Goal: Entertainment & Leisure: Consume media (video, audio)

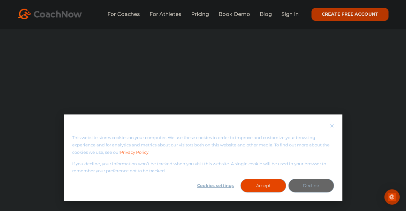
scroll to position [594, 0]
click at [262, 186] on button "Accept" at bounding box center [263, 185] width 46 height 14
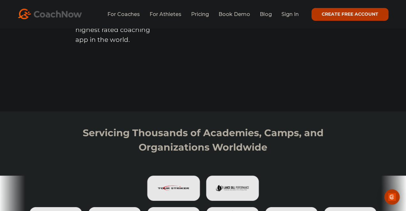
scroll to position [0, 0]
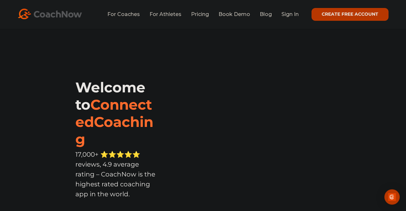
click at [343, 14] on link "CREATE FREE ACCOUNT" at bounding box center [349, 14] width 77 height 13
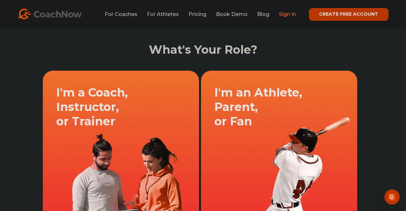
click at [291, 15] on link "Sign In" at bounding box center [287, 14] width 17 height 6
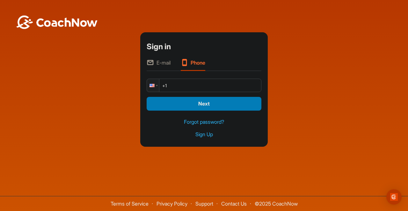
click at [163, 63] on li "E-mail" at bounding box center [159, 65] width 24 height 12
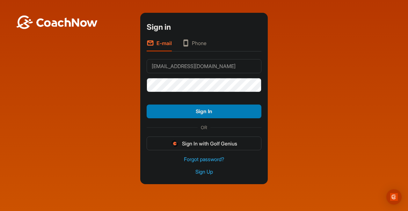
type input "vanvanishes@gmail.com"
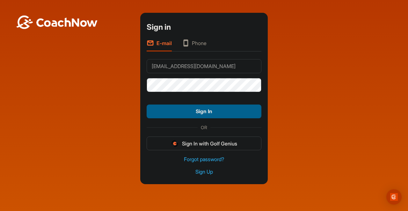
click at [190, 109] on button "Sign In" at bounding box center [204, 111] width 115 height 14
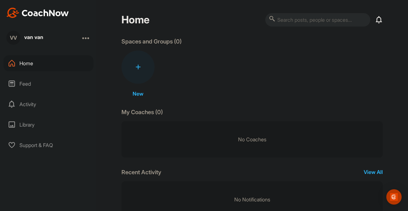
click at [136, 64] on icon at bounding box center [138, 66] width 5 height 5
click at [146, 126] on button "New Group" at bounding box center [138, 126] width 52 height 19
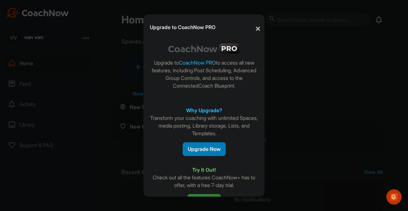
click at [258, 29] on button "✕" at bounding box center [257, 28] width 14 height 19
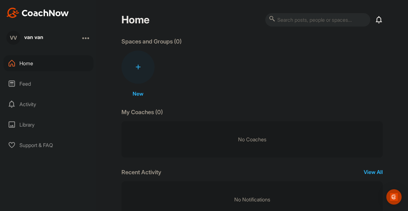
click at [34, 84] on div "Feed" at bounding box center [49, 84] width 90 height 16
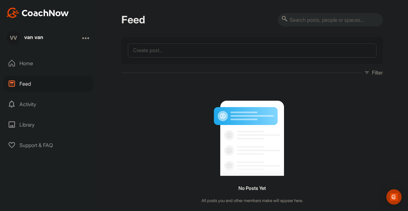
click at [38, 65] on div "Home" at bounding box center [49, 63] width 90 height 16
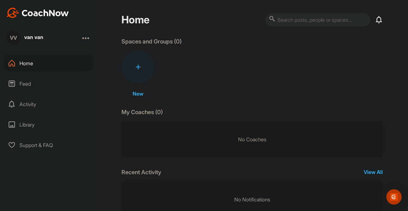
click at [137, 70] on div at bounding box center [138, 66] width 33 height 33
click at [134, 107] on button "New Space" at bounding box center [138, 106] width 52 height 19
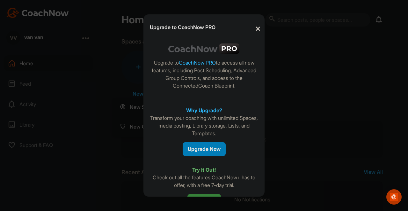
click at [257, 29] on button "✕" at bounding box center [257, 28] width 14 height 19
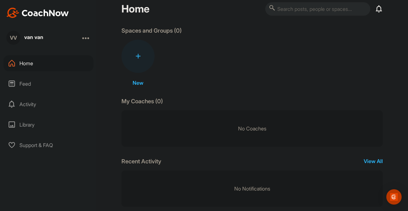
scroll to position [21, 0]
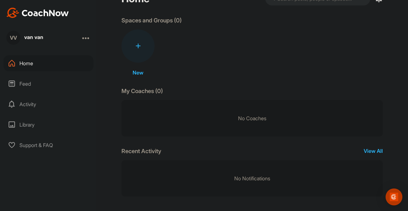
click at [394, 196] on img "Open Intercom Messenger" at bounding box center [394, 196] width 8 height 8
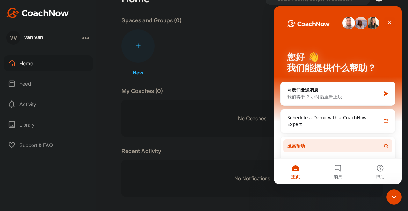
scroll to position [8, 0]
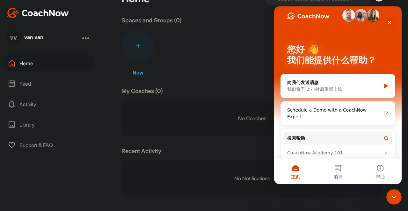
click at [238, 130] on p "No Coaches" at bounding box center [253, 118] width 262 height 36
click at [208, 64] on div "New New Space New Group" at bounding box center [253, 52] width 262 height 47
click at [390, 22] on icon "关闭" at bounding box center [390, 23] width 4 height 4
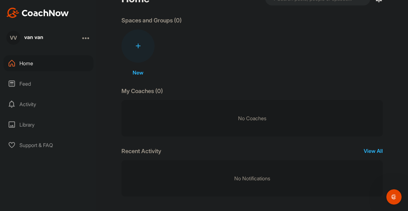
scroll to position [0, 0]
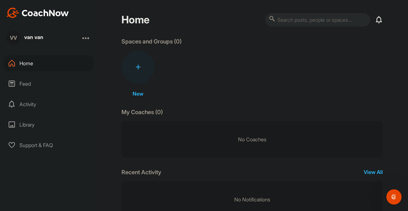
click at [26, 82] on div "Feed" at bounding box center [49, 84] width 90 height 16
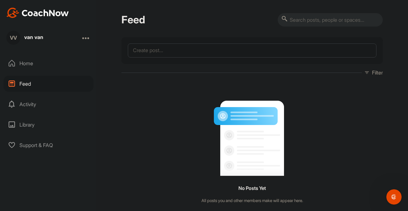
click at [32, 63] on div "Home" at bounding box center [49, 63] width 90 height 16
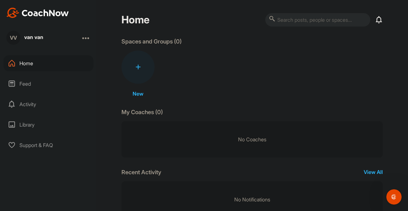
click at [89, 39] on div at bounding box center [86, 38] width 8 height 8
click at [60, 77] on div "Tags" at bounding box center [65, 75] width 49 height 20
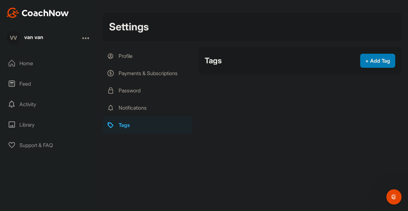
click at [29, 60] on div "Home" at bounding box center [49, 63] width 90 height 16
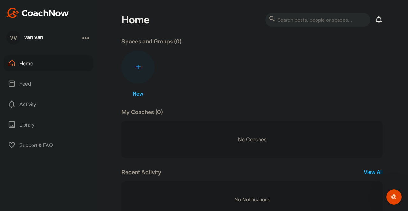
click at [27, 84] on div "Feed" at bounding box center [49, 84] width 90 height 16
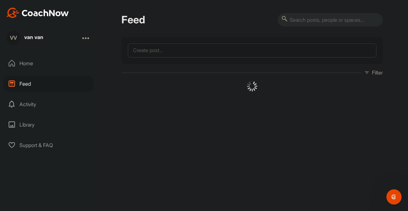
click at [26, 103] on div "Activity" at bounding box center [49, 104] width 90 height 16
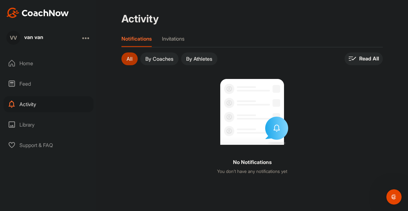
click at [34, 125] on div "Library" at bounding box center [49, 124] width 90 height 16
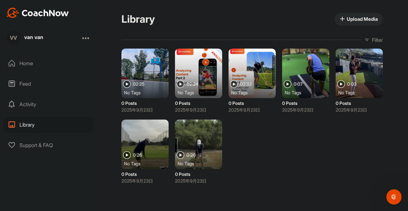
click at [41, 143] on div "Support & FAQ" at bounding box center [49, 145] width 90 height 16
click at [40, 37] on div "van van" at bounding box center [33, 36] width 19 height 5
click at [23, 66] on div "Home" at bounding box center [49, 63] width 90 height 16
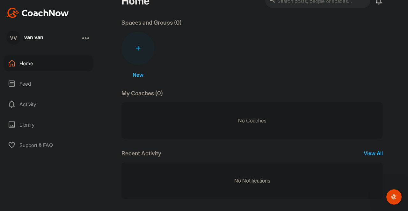
scroll to position [21, 0]
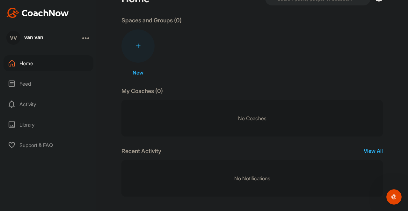
click at [228, 116] on p "No Coaches" at bounding box center [253, 118] width 262 height 36
click at [147, 91] on p "My Coaches (0)" at bounding box center [142, 90] width 41 height 9
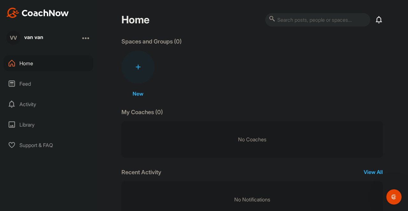
click at [142, 71] on div at bounding box center [138, 66] width 33 height 33
click at [142, 108] on button "New Space" at bounding box center [138, 106] width 52 height 19
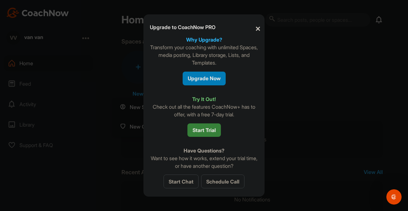
scroll to position [74, 0]
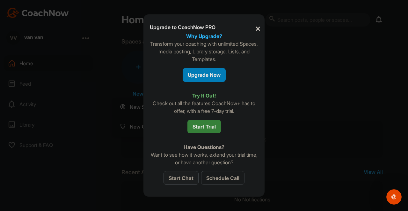
click at [182, 178] on button "Start Chat" at bounding box center [181, 178] width 35 height 14
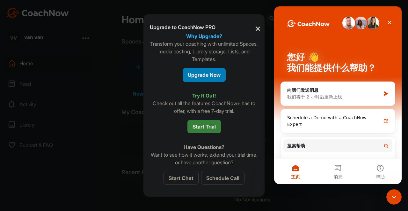
click at [235, 149] on div "Have Questions? Want to see how it works, extend your trial time, or have anoth…" at bounding box center [204, 163] width 112 height 41
click at [210, 126] on button "Start Trial" at bounding box center [205, 127] width 34 height 14
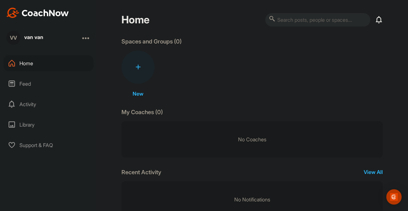
click at [136, 64] on icon at bounding box center [138, 66] width 5 height 5
click at [134, 125] on button "New Group" at bounding box center [138, 126] width 52 height 19
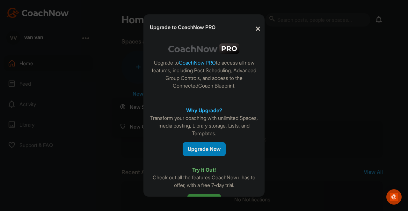
click at [257, 30] on button "✕" at bounding box center [257, 28] width 14 height 19
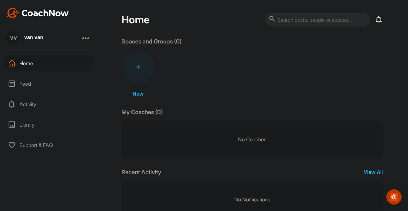
click at [286, 79] on div "New New Space New Group" at bounding box center [253, 73] width 262 height 47
click at [86, 37] on div at bounding box center [86, 38] width 8 height 8
click at [67, 54] on div "Account Settings" at bounding box center [65, 55] width 49 height 20
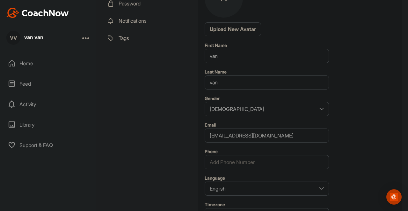
scroll to position [10, 0]
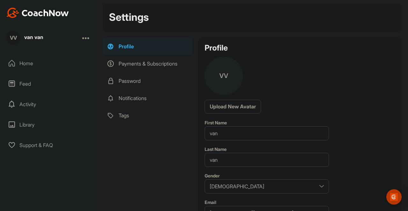
click at [32, 125] on div "Library" at bounding box center [49, 124] width 90 height 16
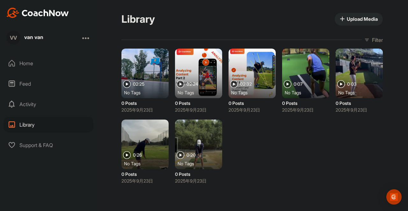
click at [129, 85] on img at bounding box center [127, 84] width 8 height 8
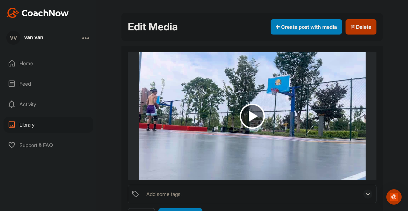
scroll to position [9, 0]
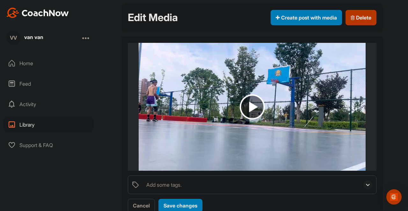
click at [253, 110] on img at bounding box center [252, 106] width 25 height 25
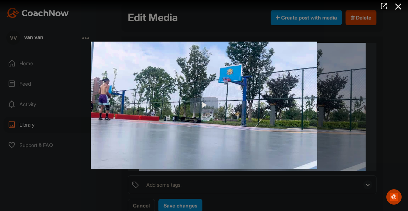
click at [204, 105] on span "Video Player" at bounding box center [204, 105] width 0 height 0
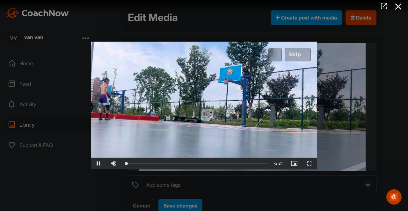
click at [311, 163] on span "Video Player" at bounding box center [309, 163] width 15 height 0
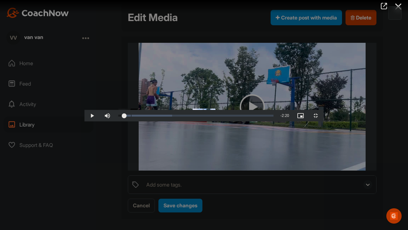
click at [118, 116] on div "0:05" at bounding box center [121, 116] width 6 height 2
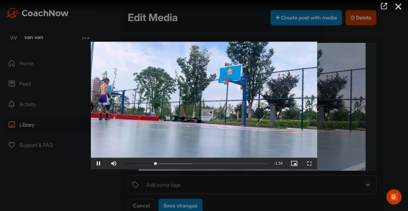
click at [74, 179] on div at bounding box center [204, 105] width 408 height 211
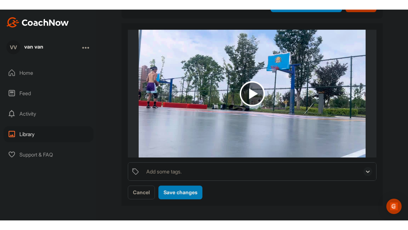
scroll to position [0, 0]
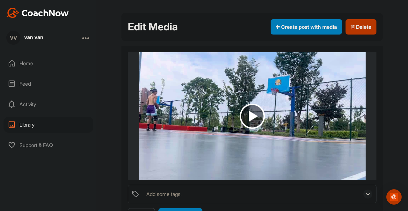
click at [253, 119] on img at bounding box center [252, 115] width 25 height 25
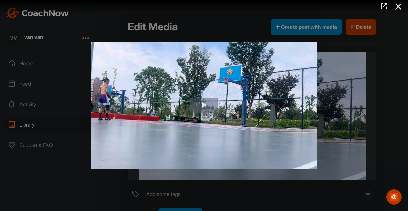
click at [204, 105] on span "Video Player" at bounding box center [204, 105] width 0 height 0
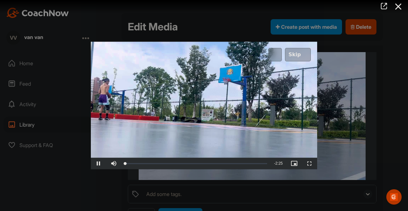
click at [311, 163] on span "Video Player" at bounding box center [309, 163] width 15 height 0
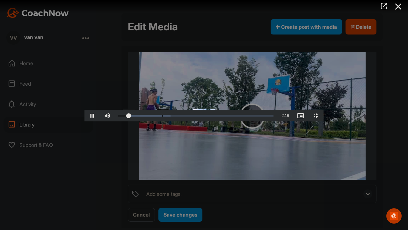
click at [118, 116] on div "Loaded : 33.64% 0:19 0:09" at bounding box center [195, 116] width 155 height 2
click at [118, 116] on div "Loaded : 37.41% 0:25 0:28" at bounding box center [195, 116] width 155 height 2
click at [85, 116] on span "Video Player" at bounding box center [92, 116] width 15 height 0
click at [250, 116] on div "0:59" at bounding box center [250, 116] width 0 height 2
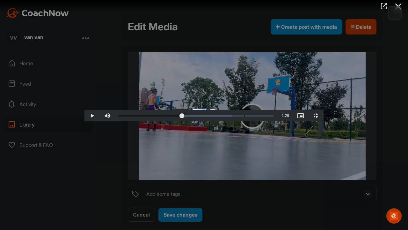
click at [245, 116] on div "0:56" at bounding box center [245, 116] width 0 height 2
click at [237, 116] on div "0:53" at bounding box center [237, 116] width 0 height 2
click at [85, 116] on span "Video Player" at bounding box center [92, 116] width 15 height 0
